Goal: Navigation & Orientation: Find specific page/section

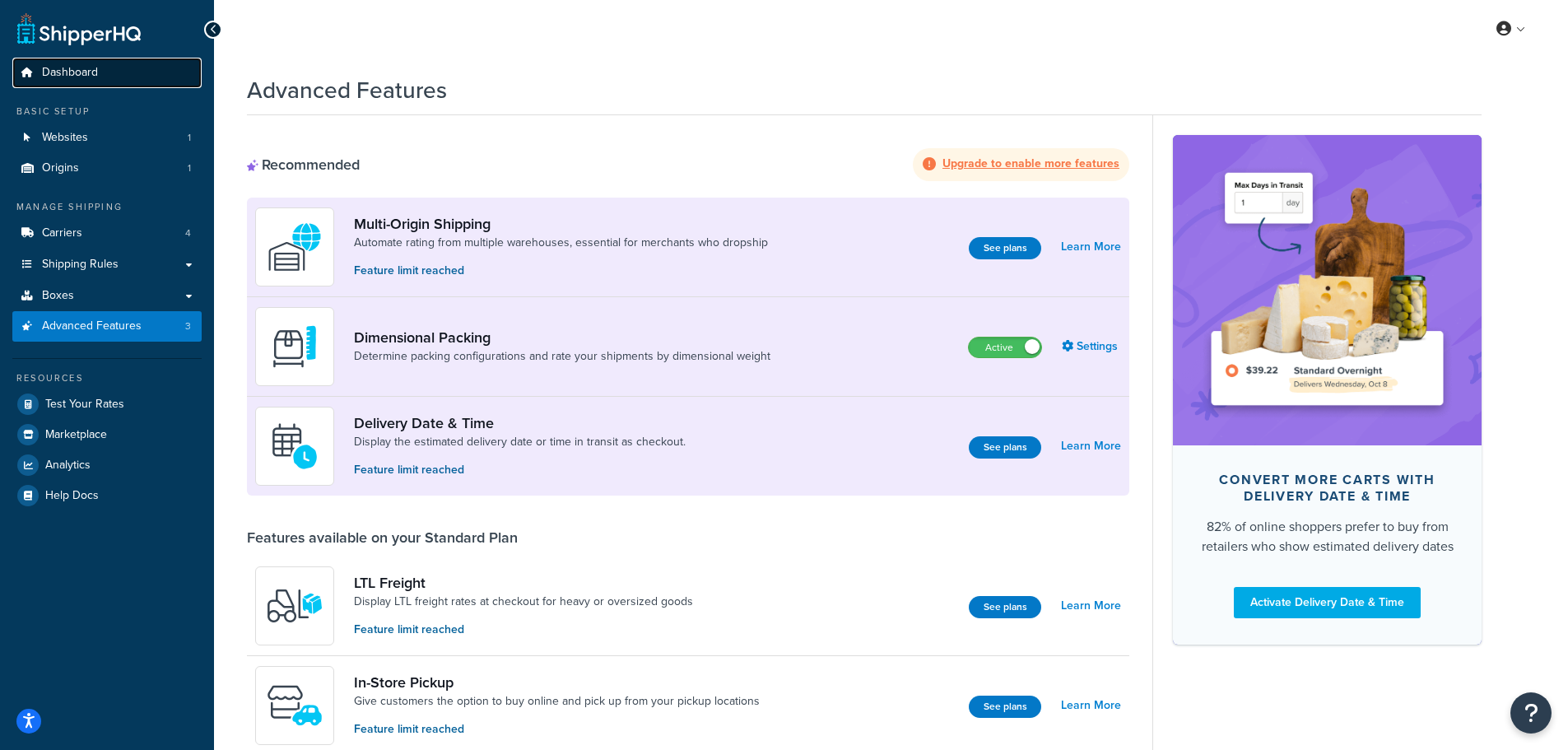
click at [63, 76] on span "Dashboard" at bounding box center [70, 73] width 56 height 14
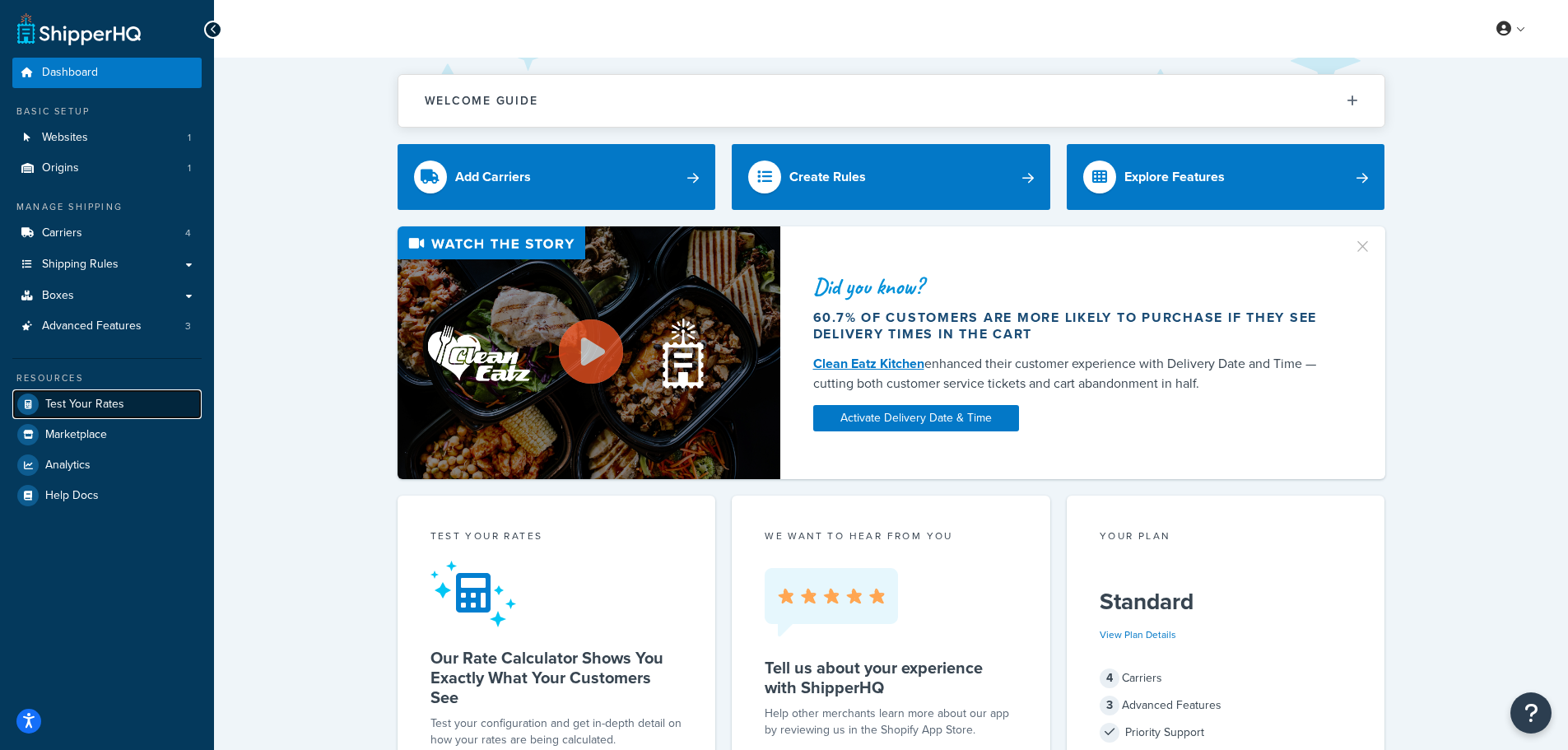
click at [79, 398] on span "Test Your Rates" at bounding box center [85, 404] width 79 height 14
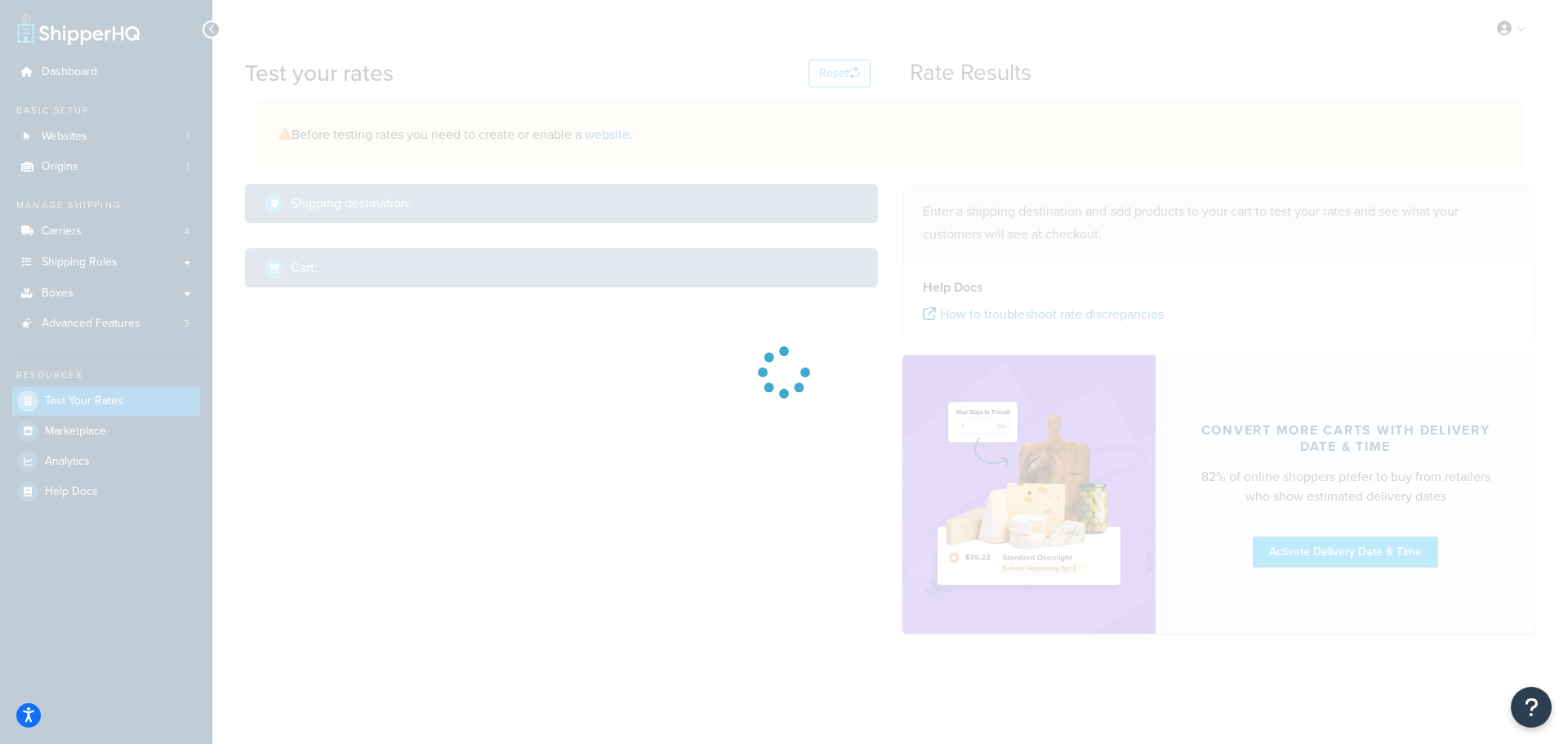
select select "[GEOGRAPHIC_DATA]"
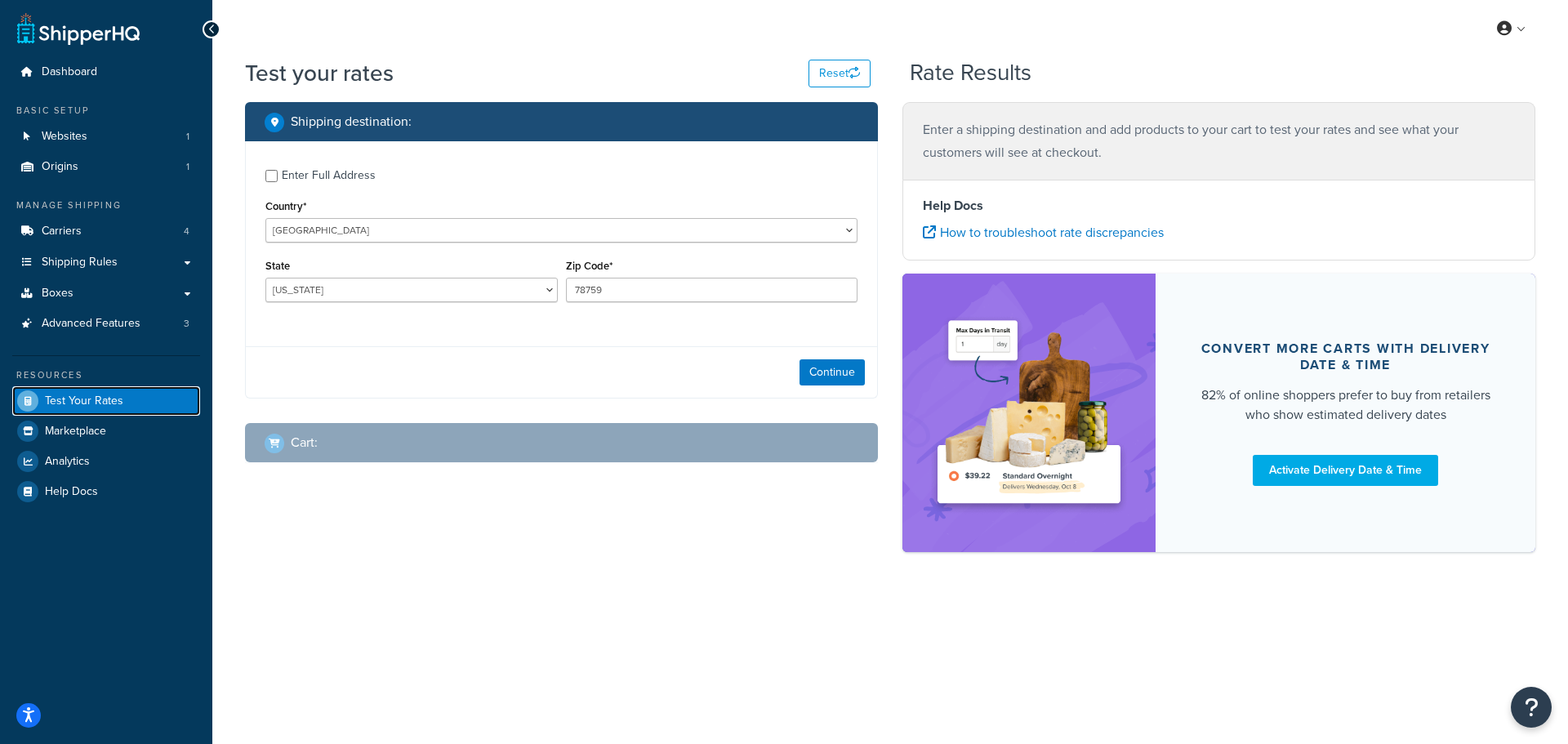
click at [71, 402] on span "Test Your Rates" at bounding box center [84, 401] width 79 height 14
click at [57, 435] on span "Marketplace" at bounding box center [75, 431] width 62 height 14
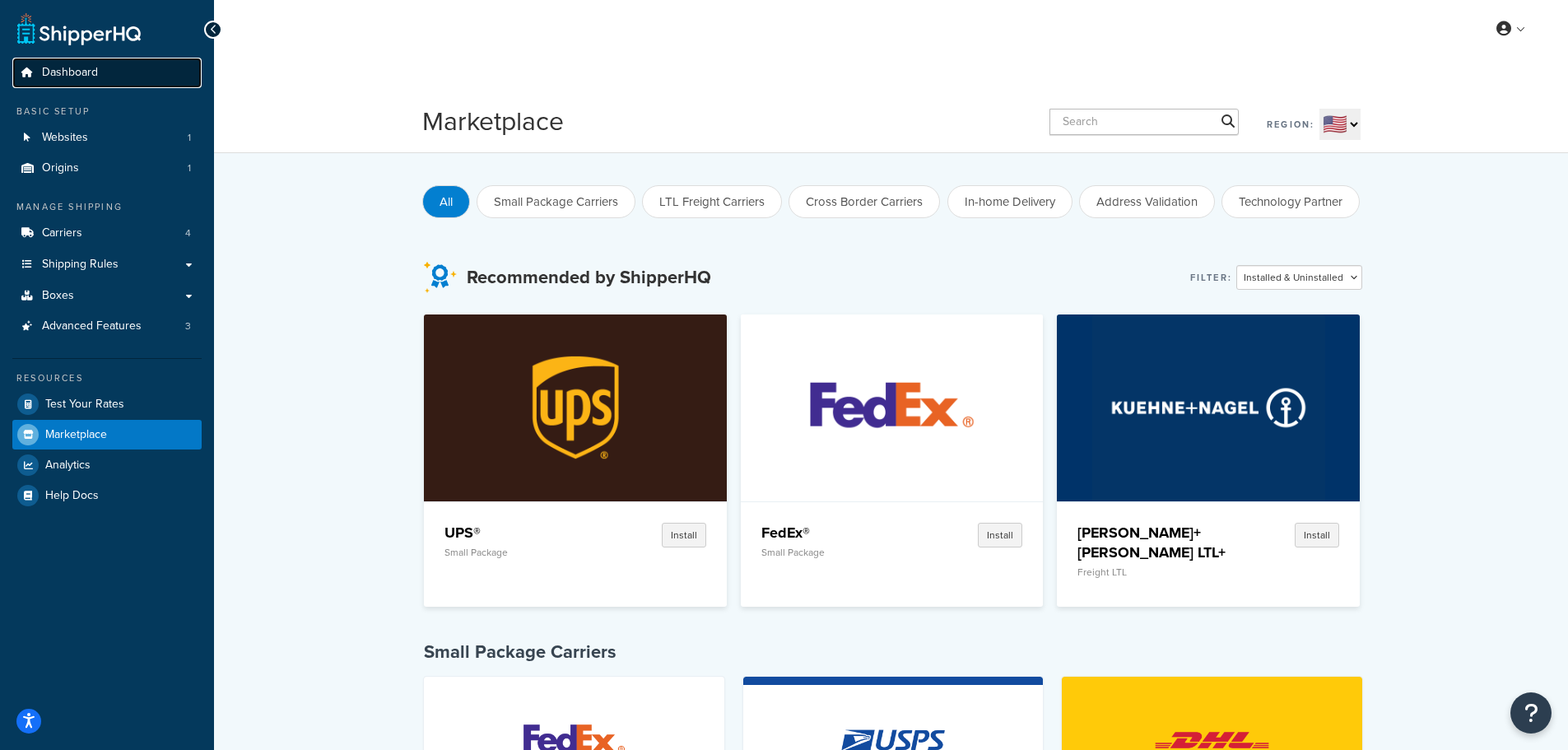
click at [70, 66] on span "Dashboard" at bounding box center [70, 73] width 56 height 14
